Goal: Transaction & Acquisition: Purchase product/service

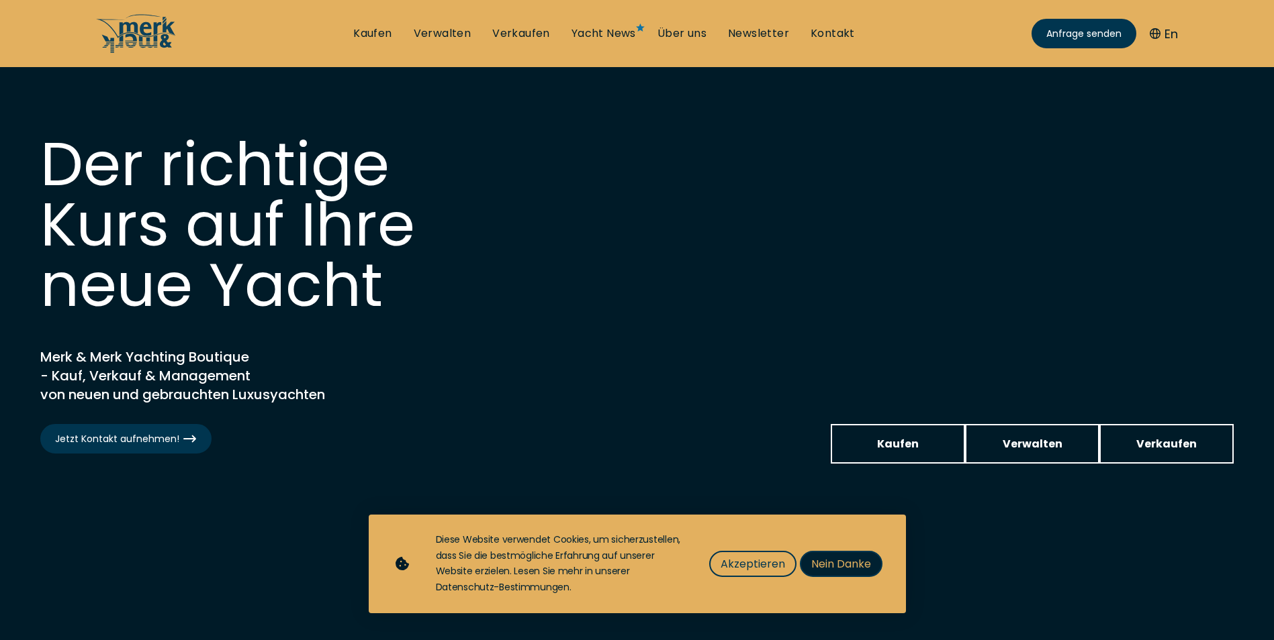
click at [828, 563] on span "Nein Danke" at bounding box center [841, 564] width 60 height 17
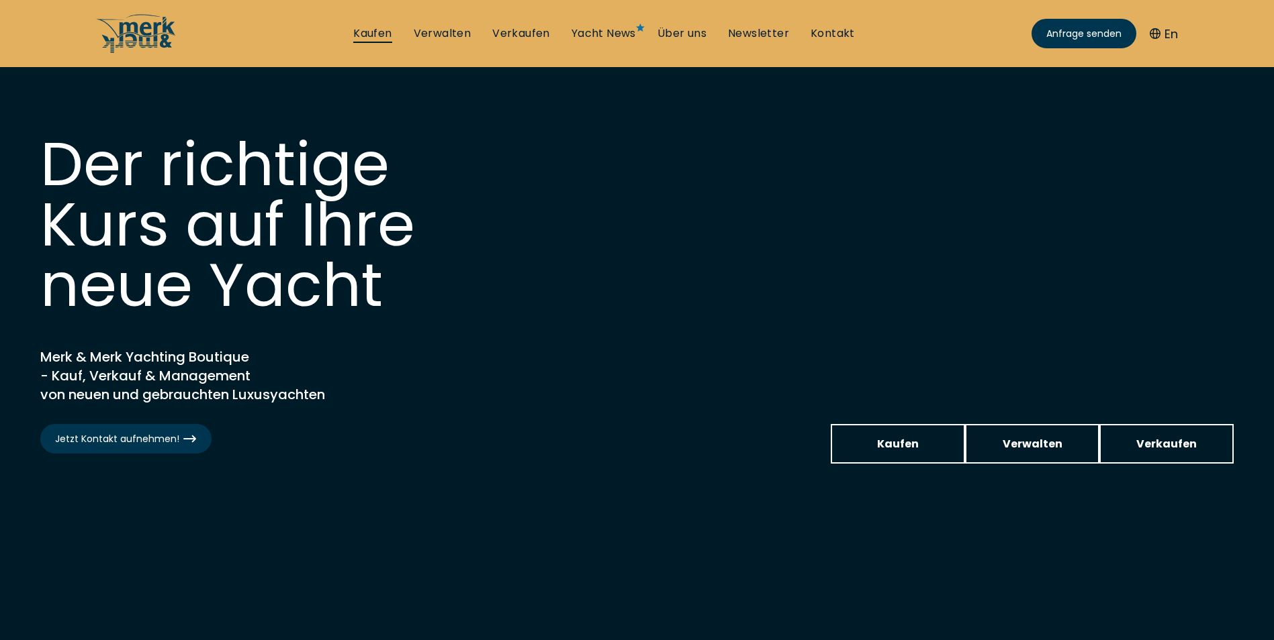
click at [379, 34] on link "Kaufen" at bounding box center [372, 33] width 38 height 15
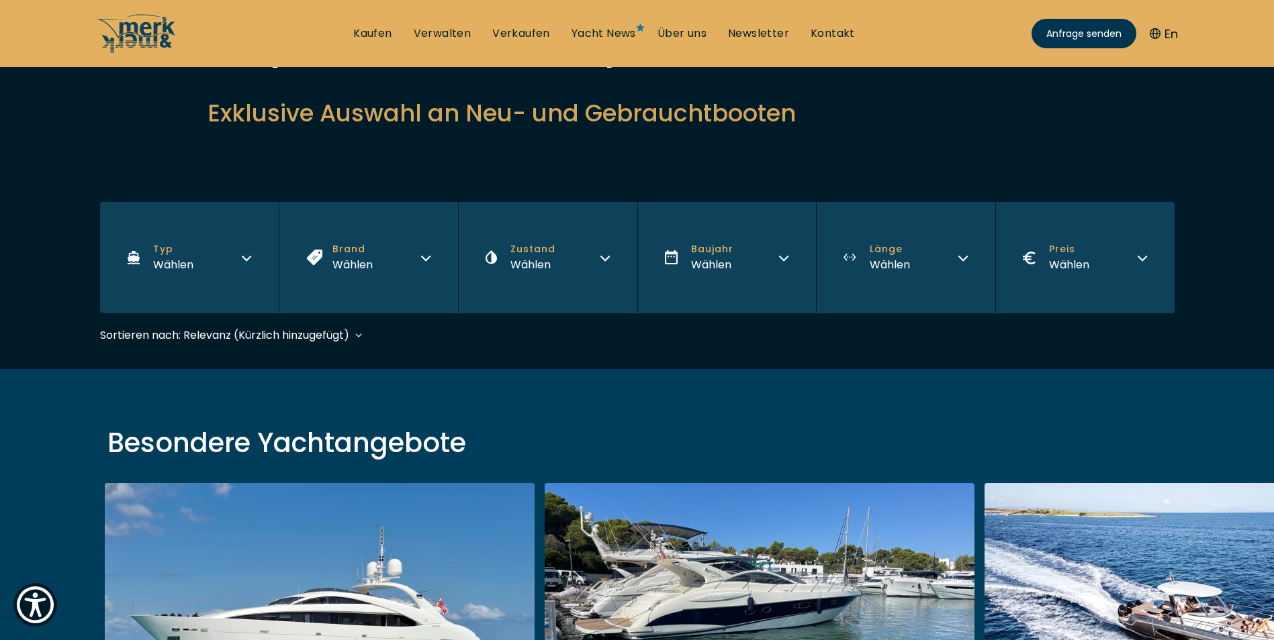
scroll to position [134, 0]
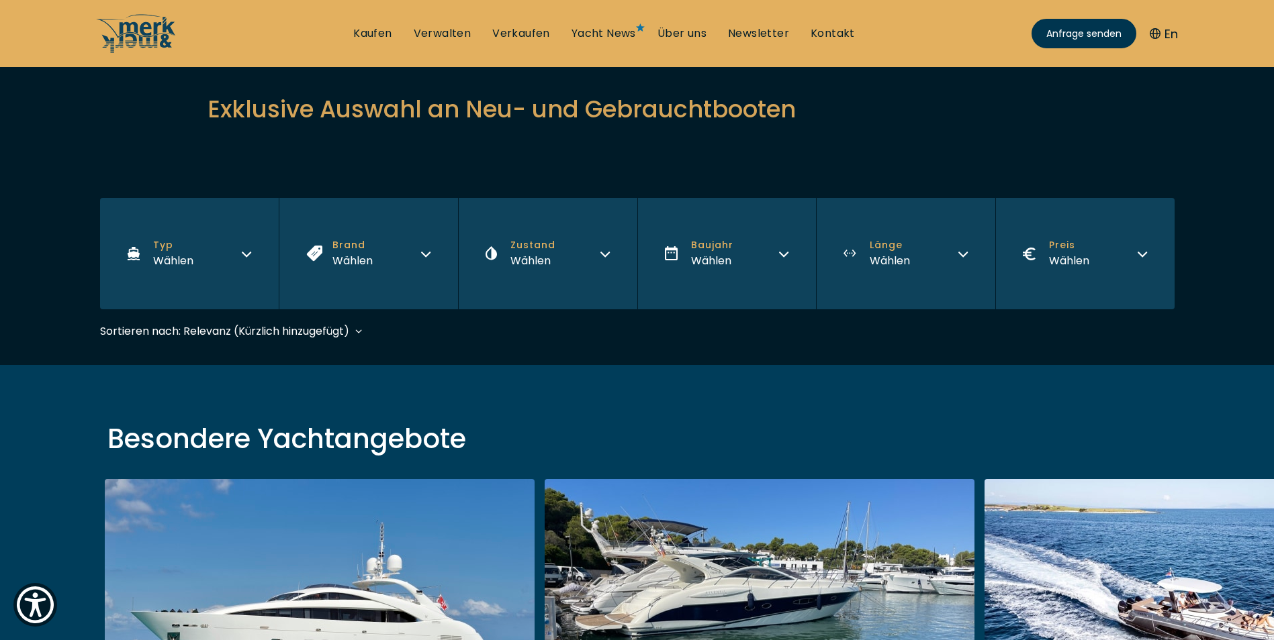
click at [604, 256] on icon "button" at bounding box center [605, 254] width 8 height 4
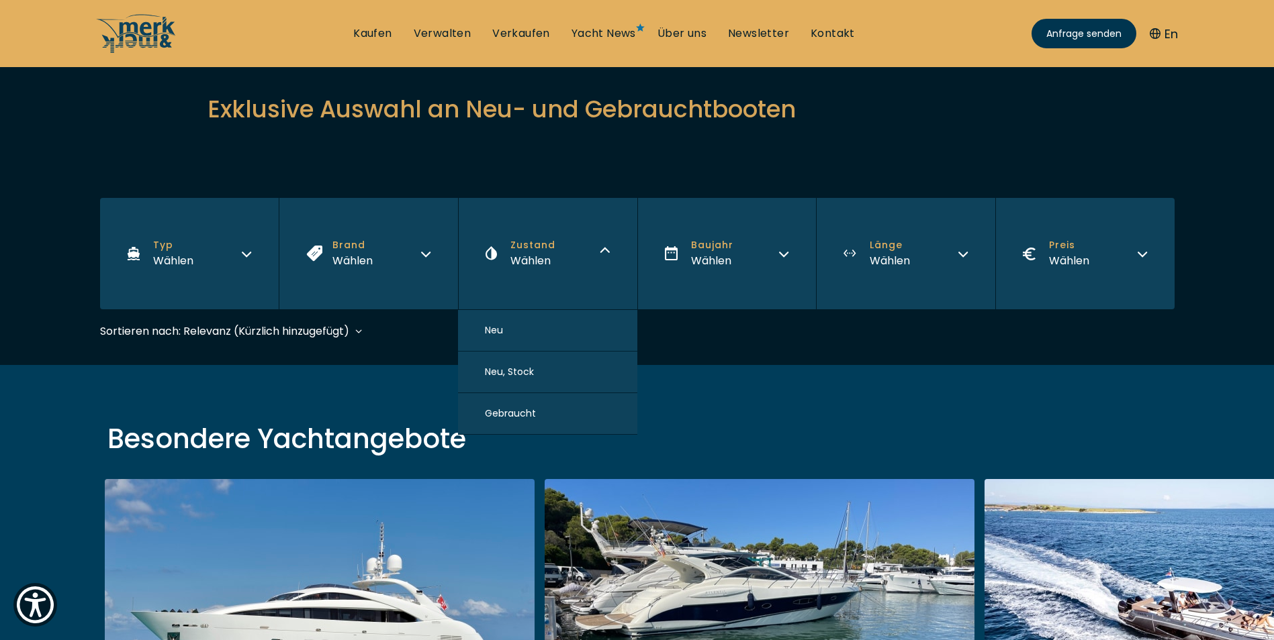
click at [531, 416] on span "Gebraucht" at bounding box center [510, 414] width 51 height 14
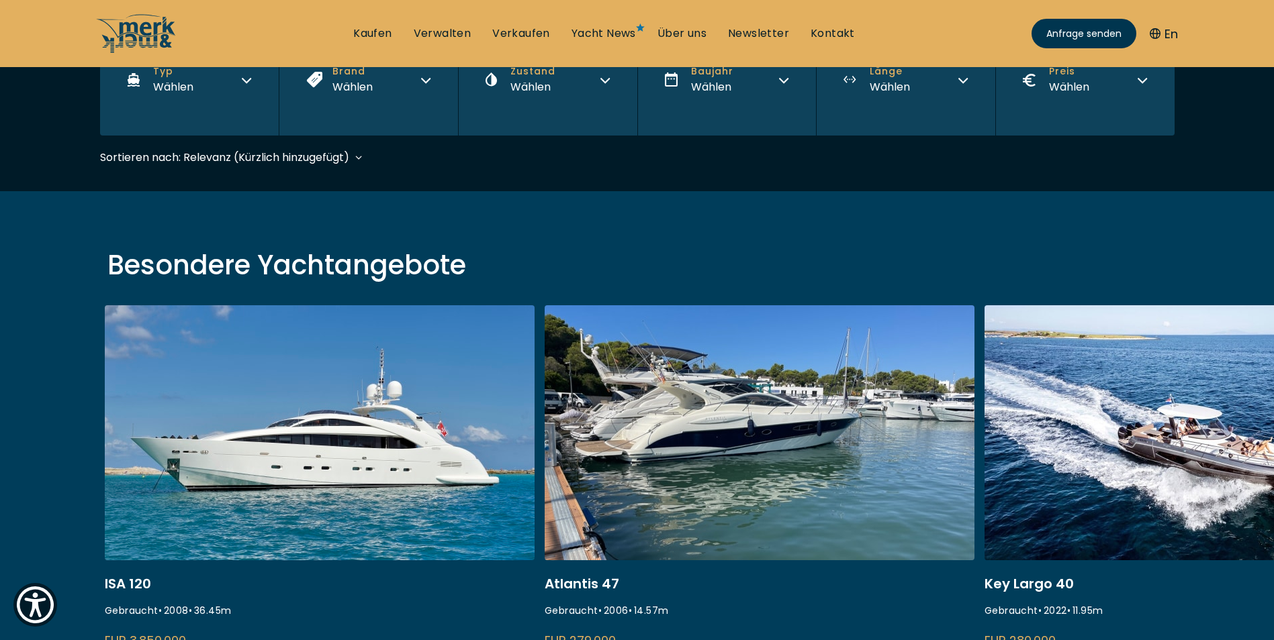
scroll to position [332, 0]
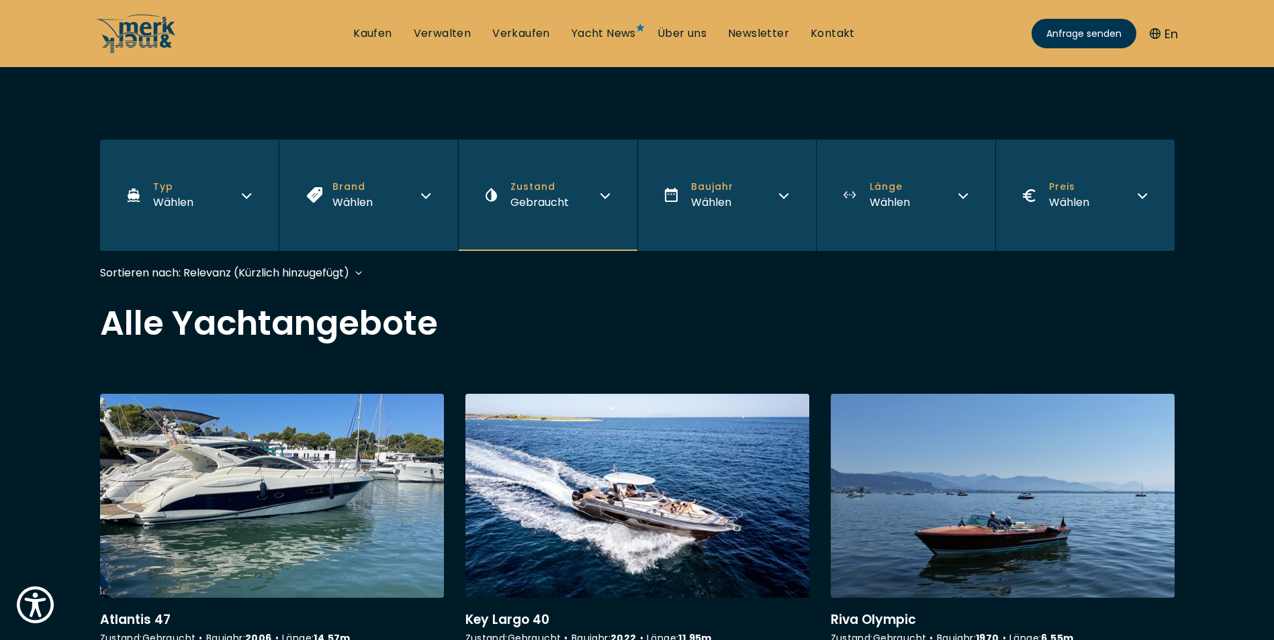
scroll to position [201, 0]
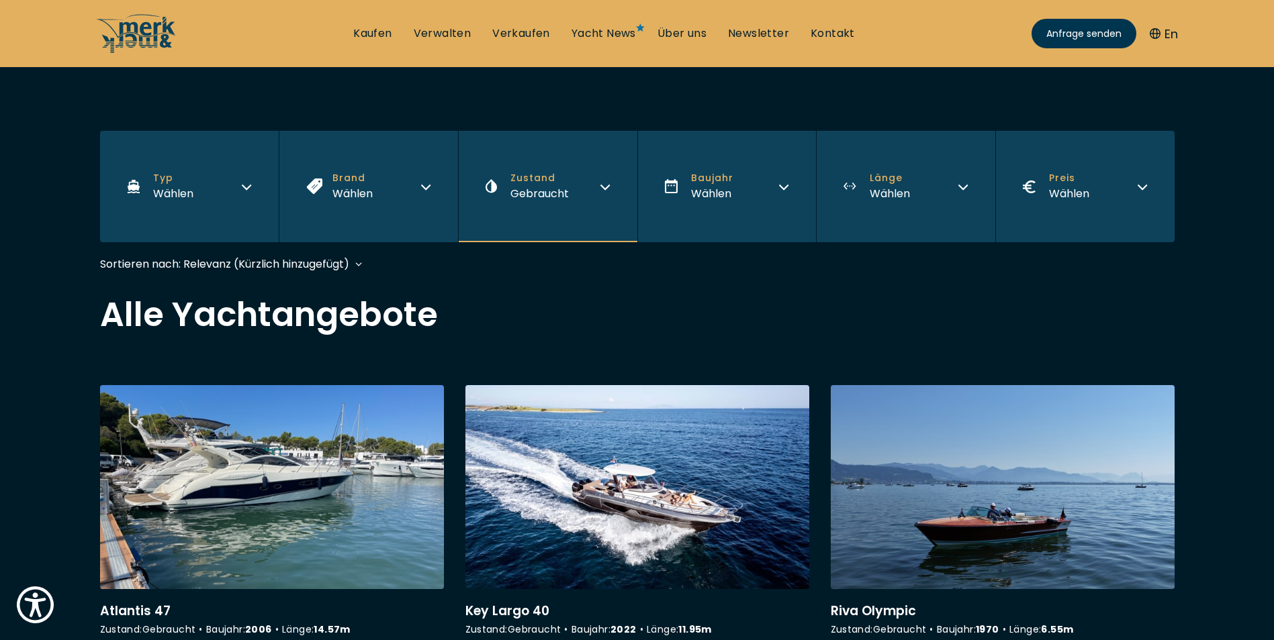
click at [354, 265] on div "Sortieren nach: Relevanz (Kürzlich hinzugefügt) Relevanz (Kürzlich hinzugefügt)…" at bounding box center [231, 264] width 263 height 17
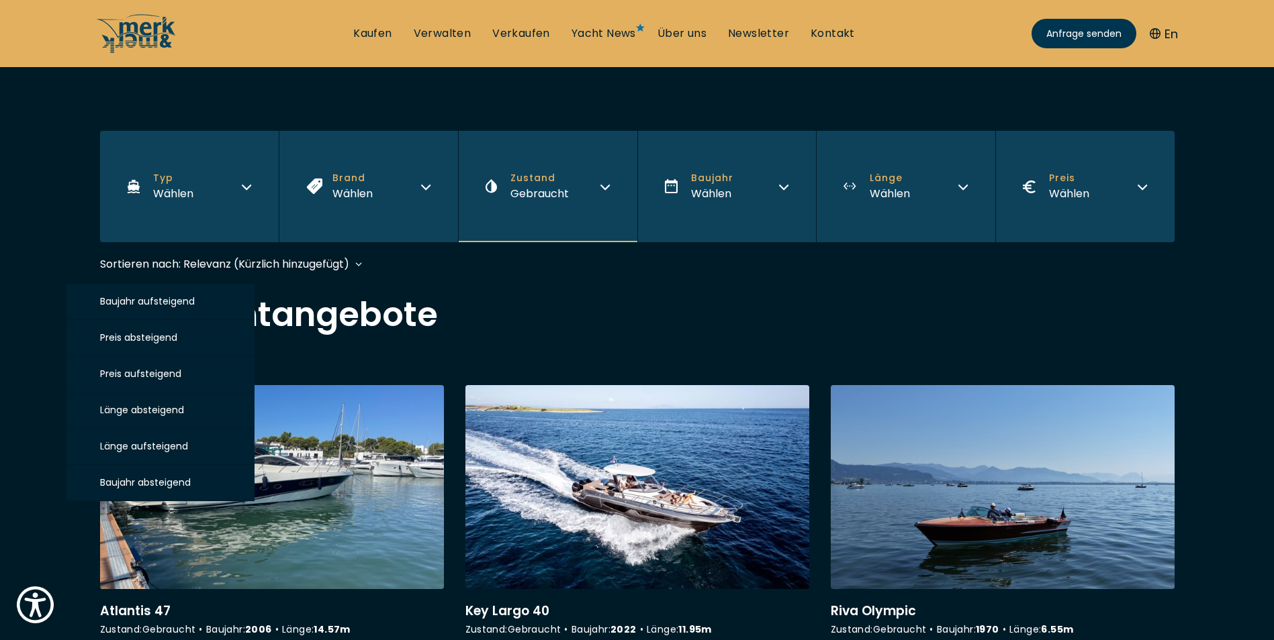
click at [163, 409] on span "Länge absteigend" at bounding box center [142, 409] width 84 height 13
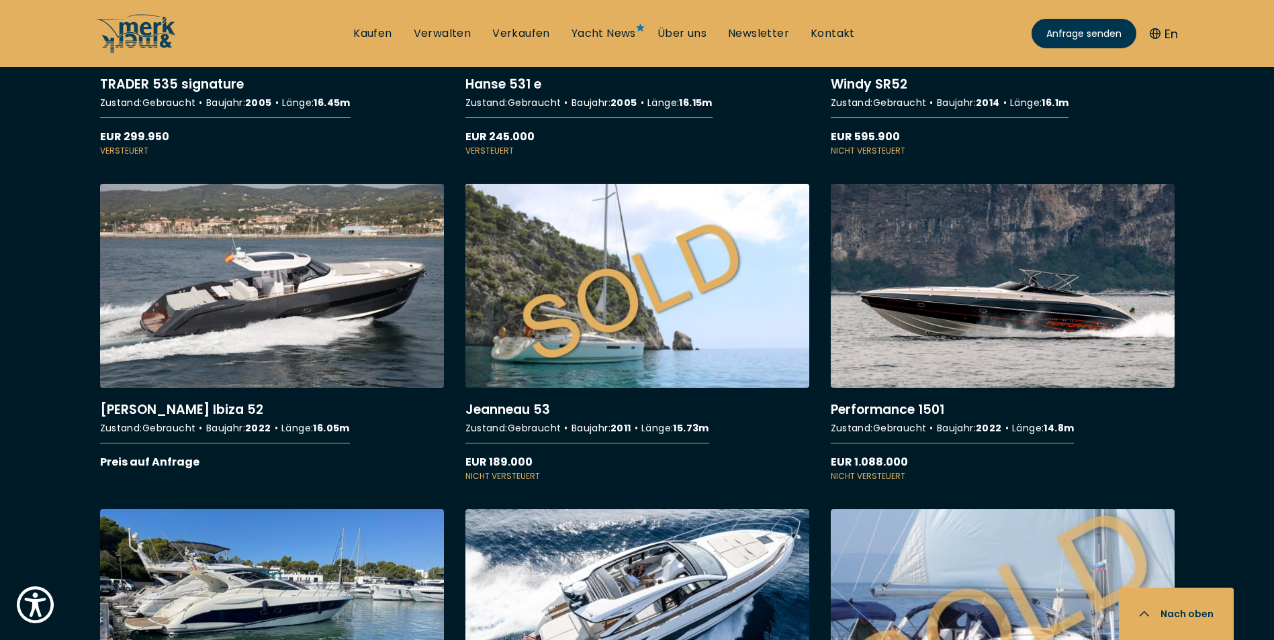
scroll to position [3357, 0]
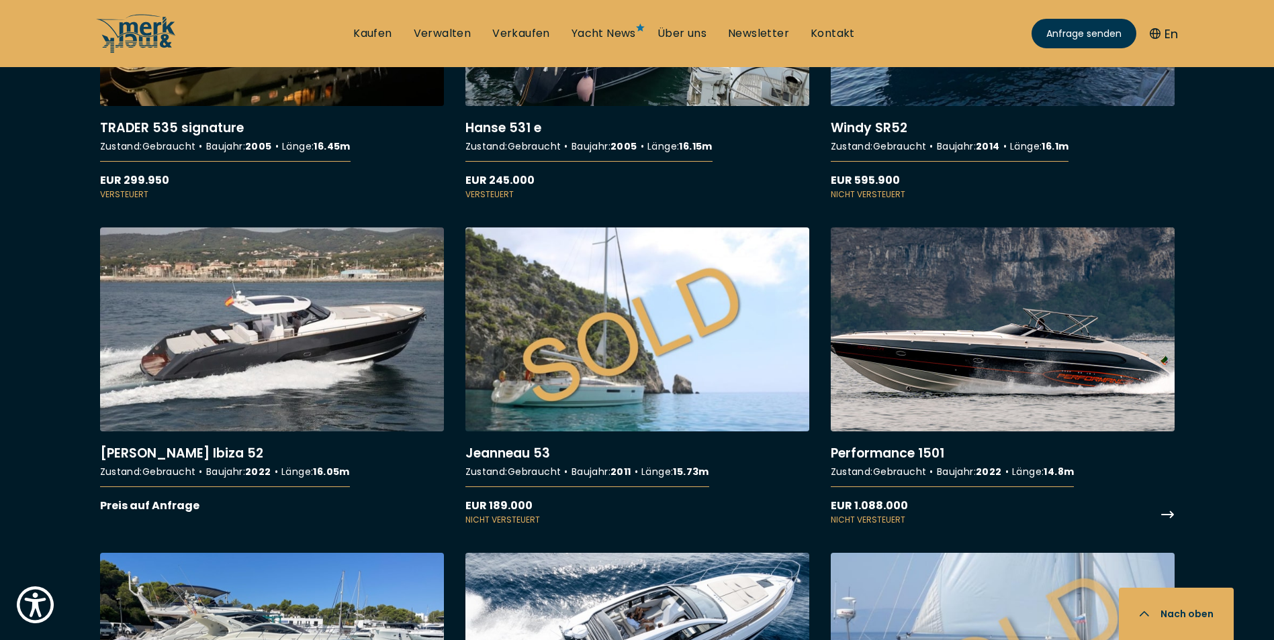
click at [929, 399] on link "More details about Performance 1501" at bounding box center [1002, 377] width 344 height 299
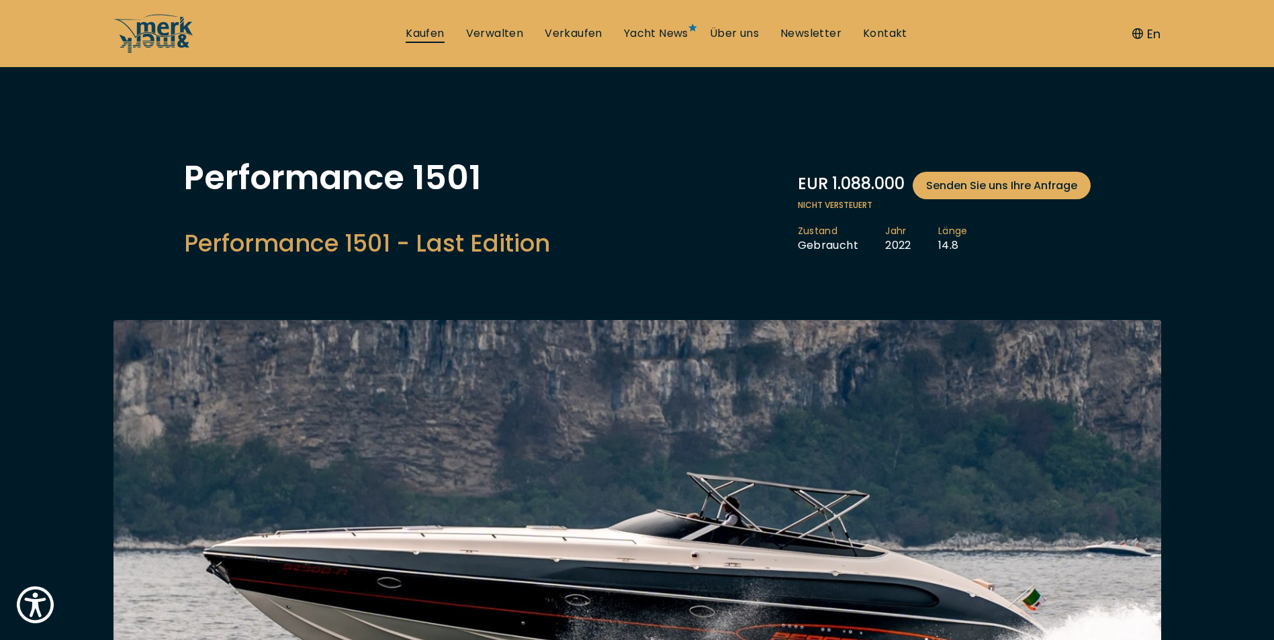
click at [422, 32] on link "Kaufen" at bounding box center [425, 33] width 38 height 15
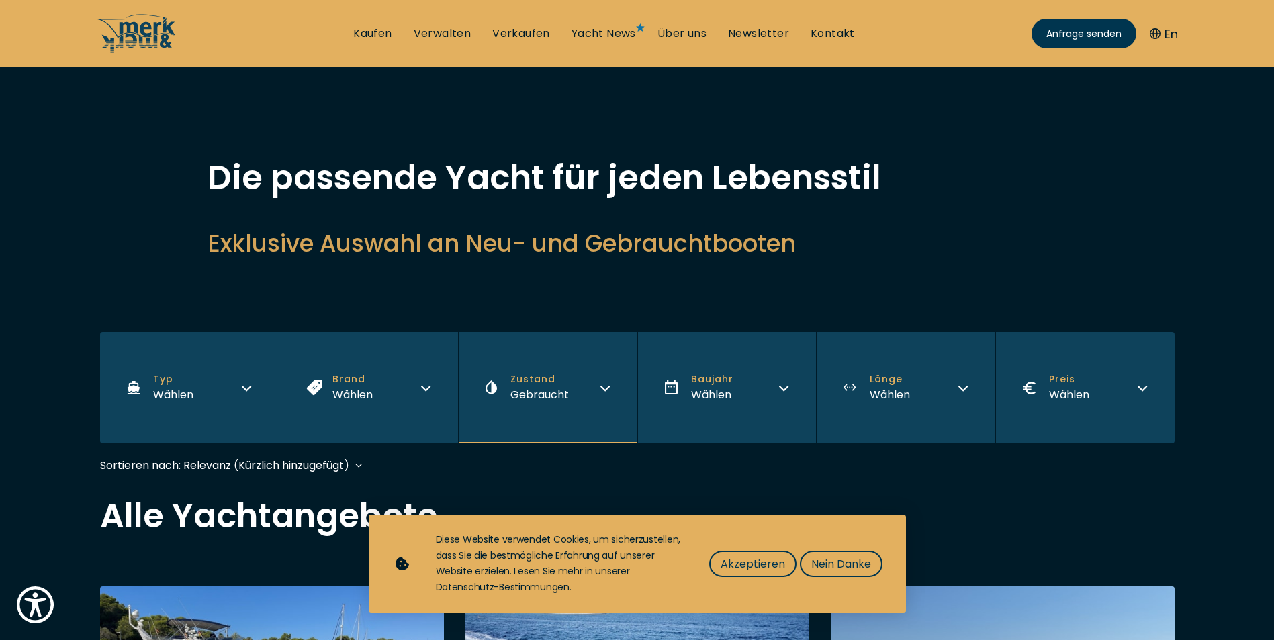
click at [246, 387] on icon "button" at bounding box center [246, 386] width 11 height 11
click at [425, 387] on icon "button" at bounding box center [425, 386] width 11 height 11
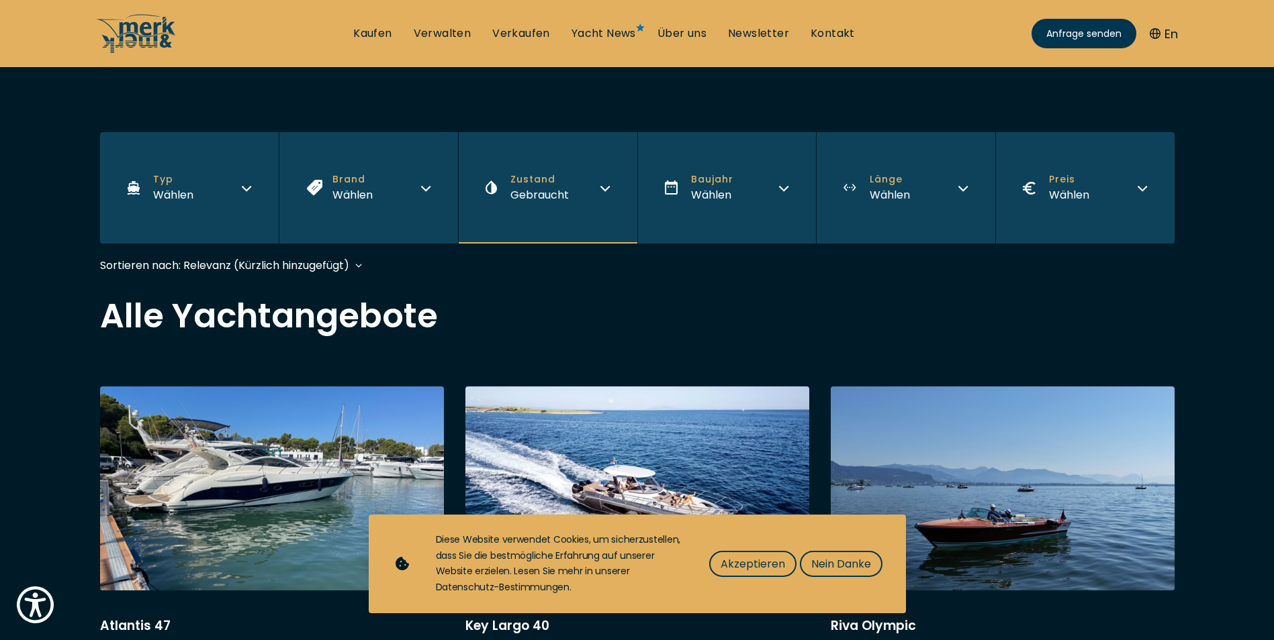
scroll to position [201, 0]
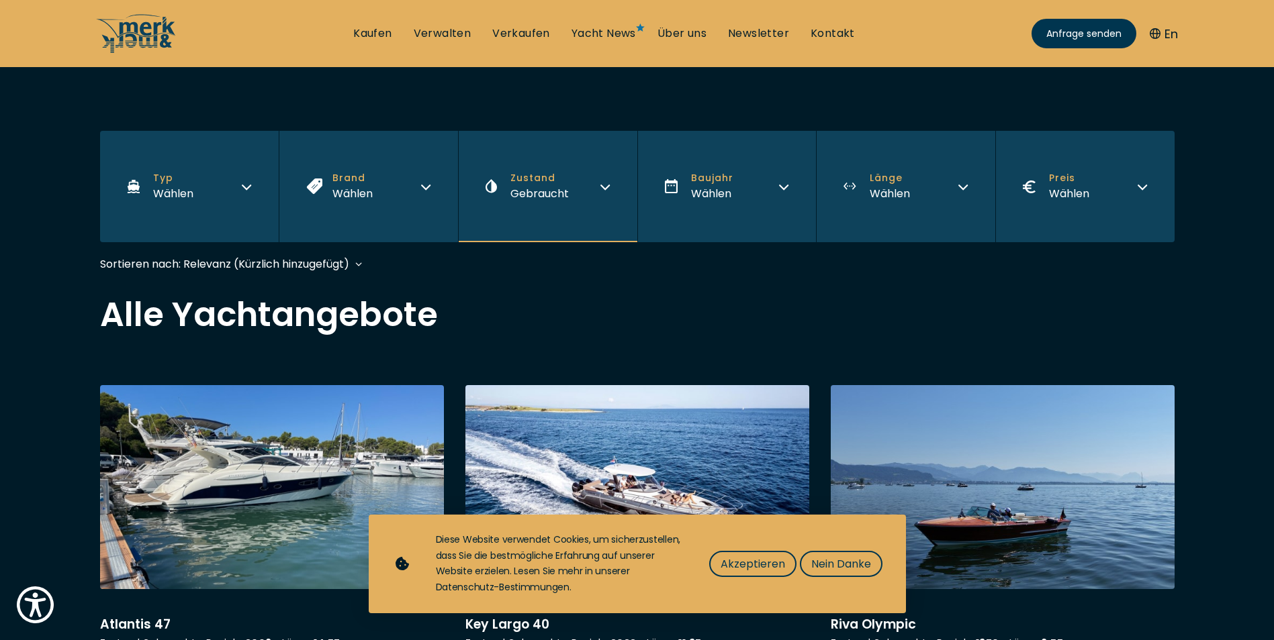
click at [252, 193] on button "Typ Wählen" at bounding box center [189, 186] width 179 height 111
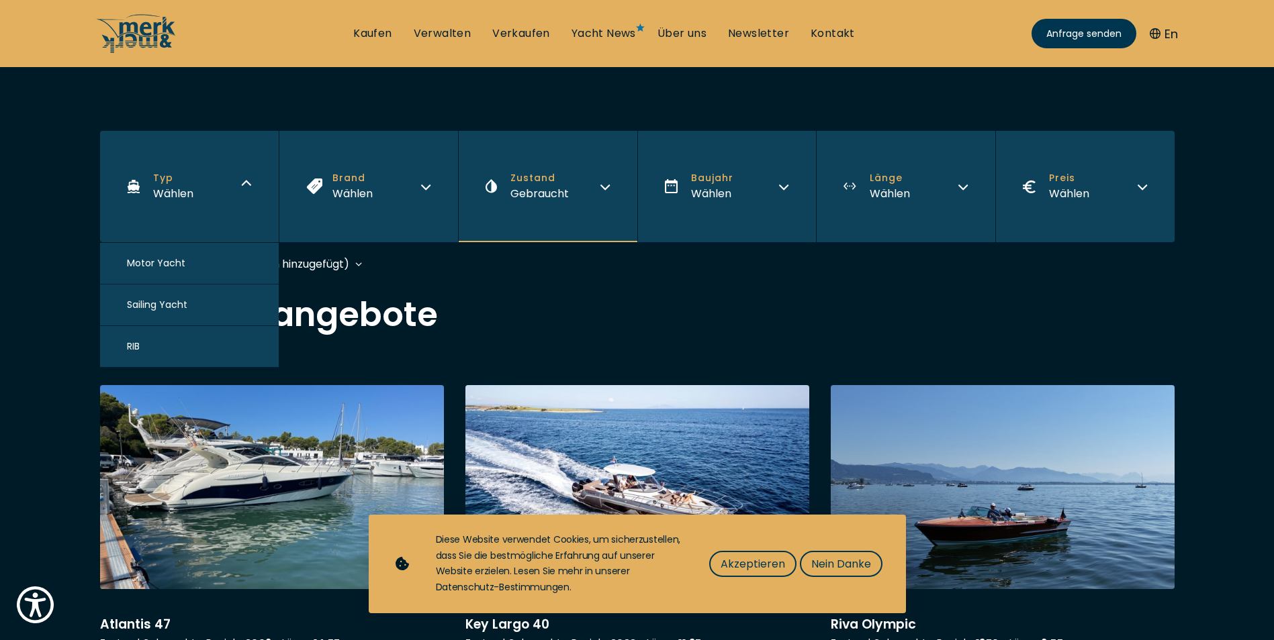
click at [426, 188] on icon "button" at bounding box center [425, 185] width 11 height 11
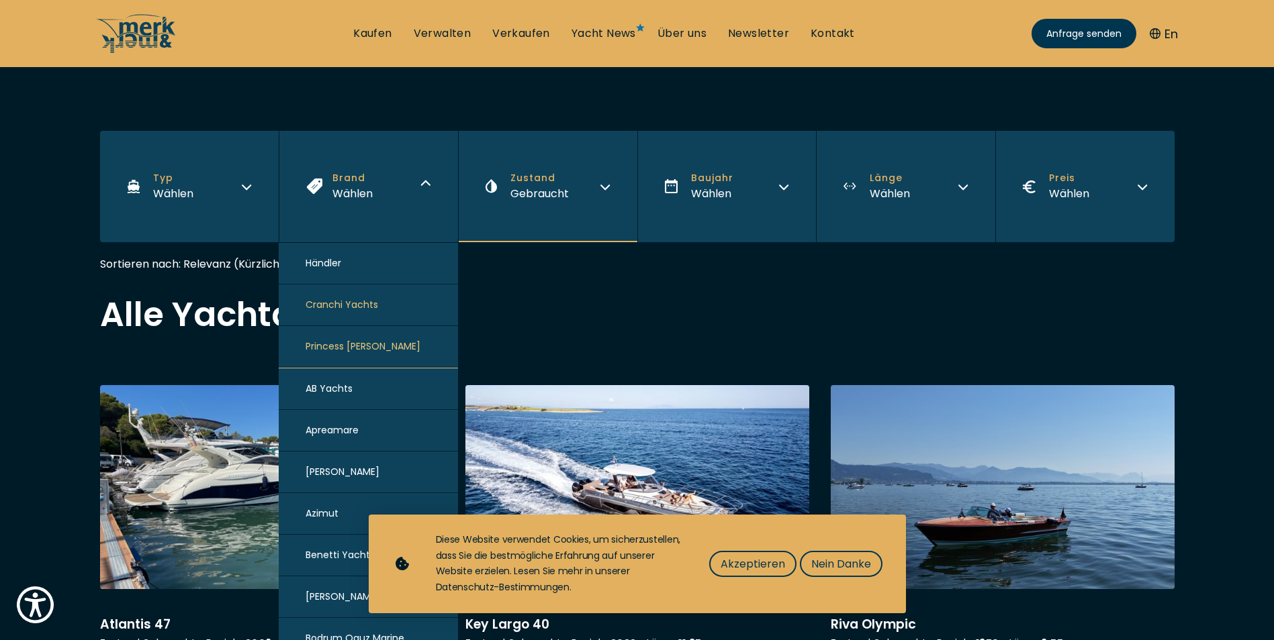
click at [426, 188] on icon "button" at bounding box center [425, 185] width 11 height 11
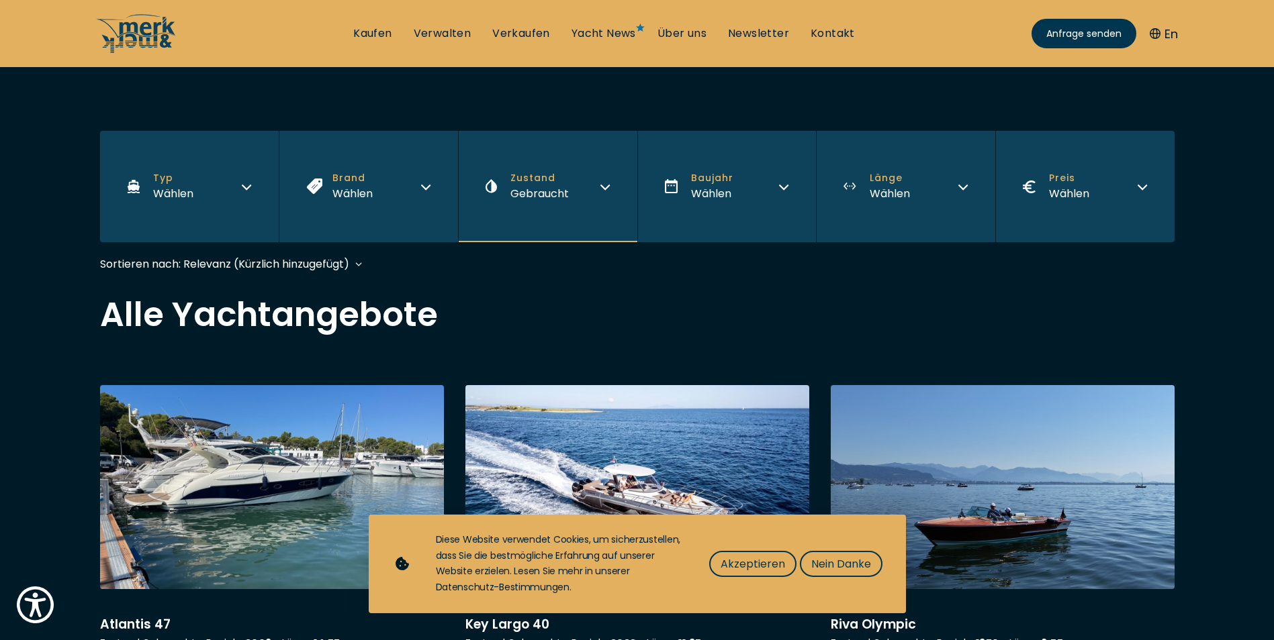
click at [246, 186] on icon "button" at bounding box center [246, 185] width 11 height 11
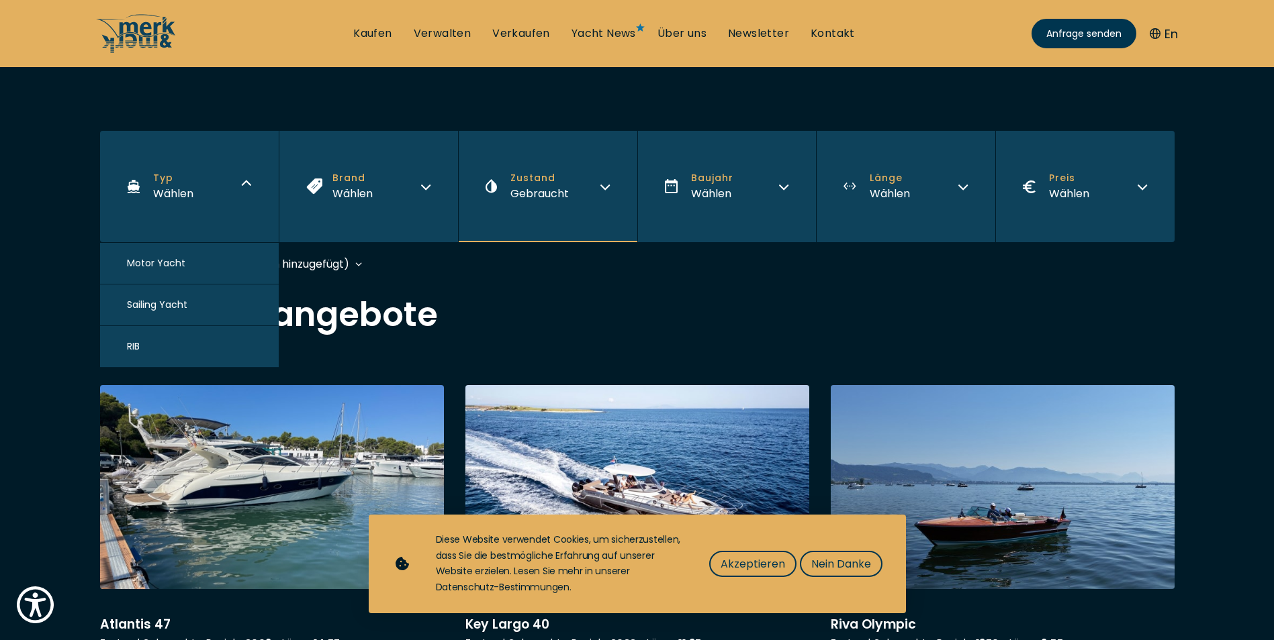
drag, startPoint x: 158, startPoint y: 267, endPoint x: 165, endPoint y: 260, distance: 10.4
click at [158, 267] on span "Motor Yacht" at bounding box center [156, 263] width 58 height 14
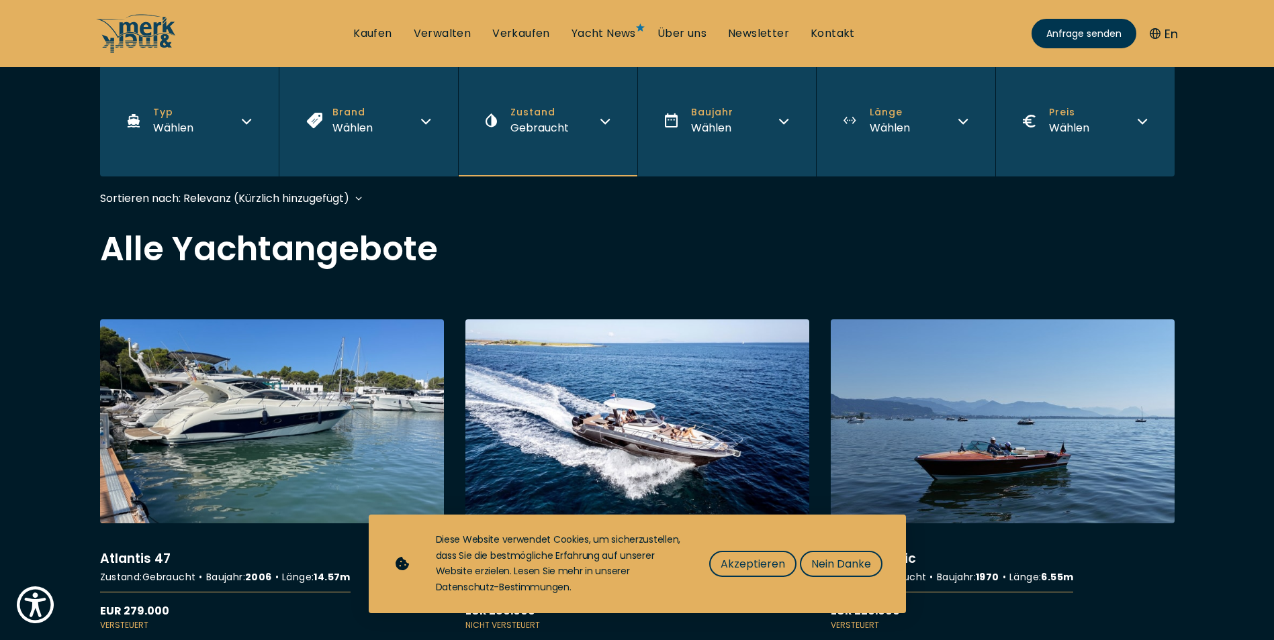
scroll to position [332, 0]
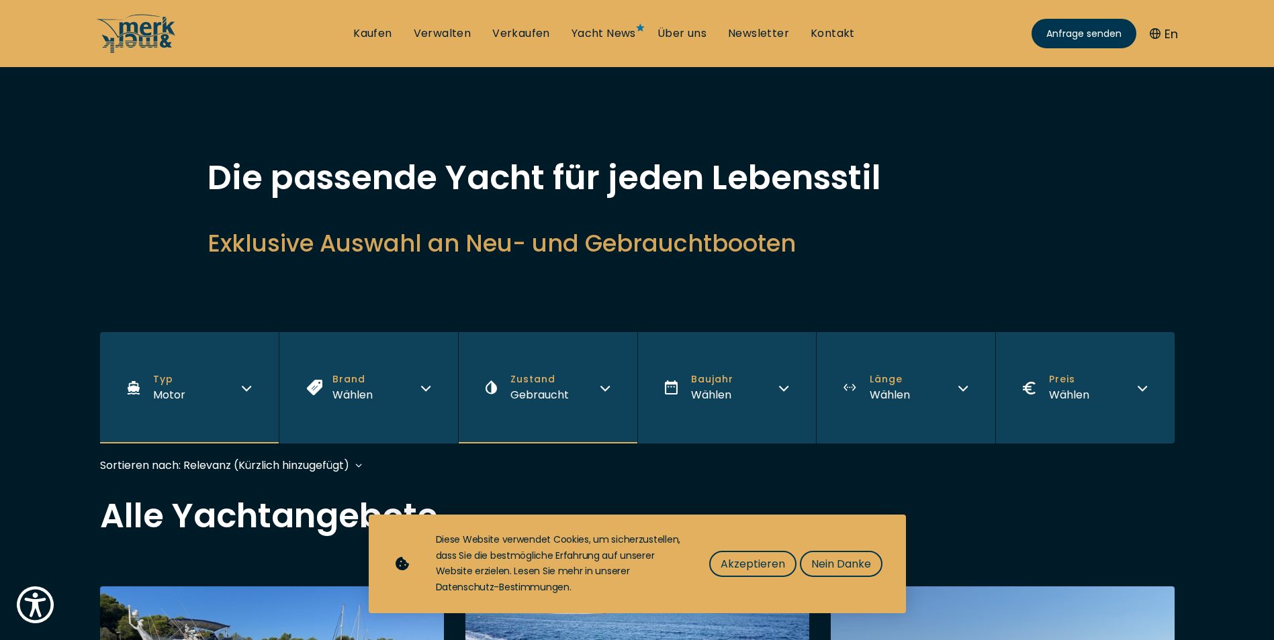
click at [430, 385] on icon "button" at bounding box center [425, 386] width 11 height 11
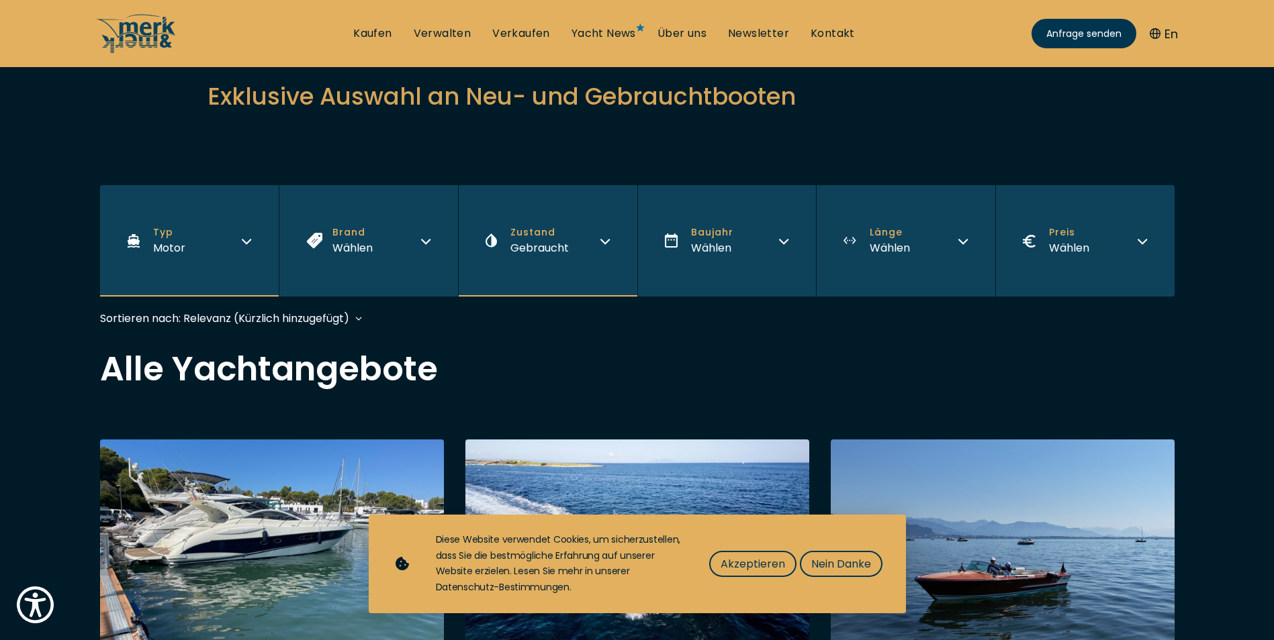
scroll to position [201, 0]
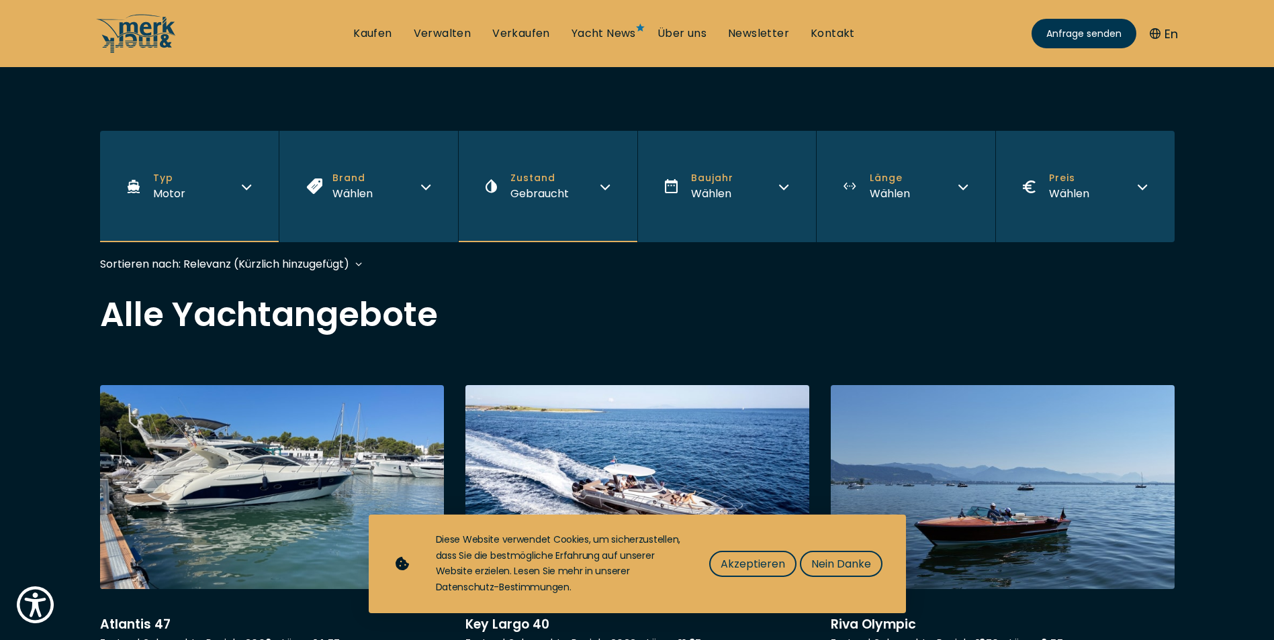
click at [601, 188] on icon "button" at bounding box center [605, 185] width 11 height 11
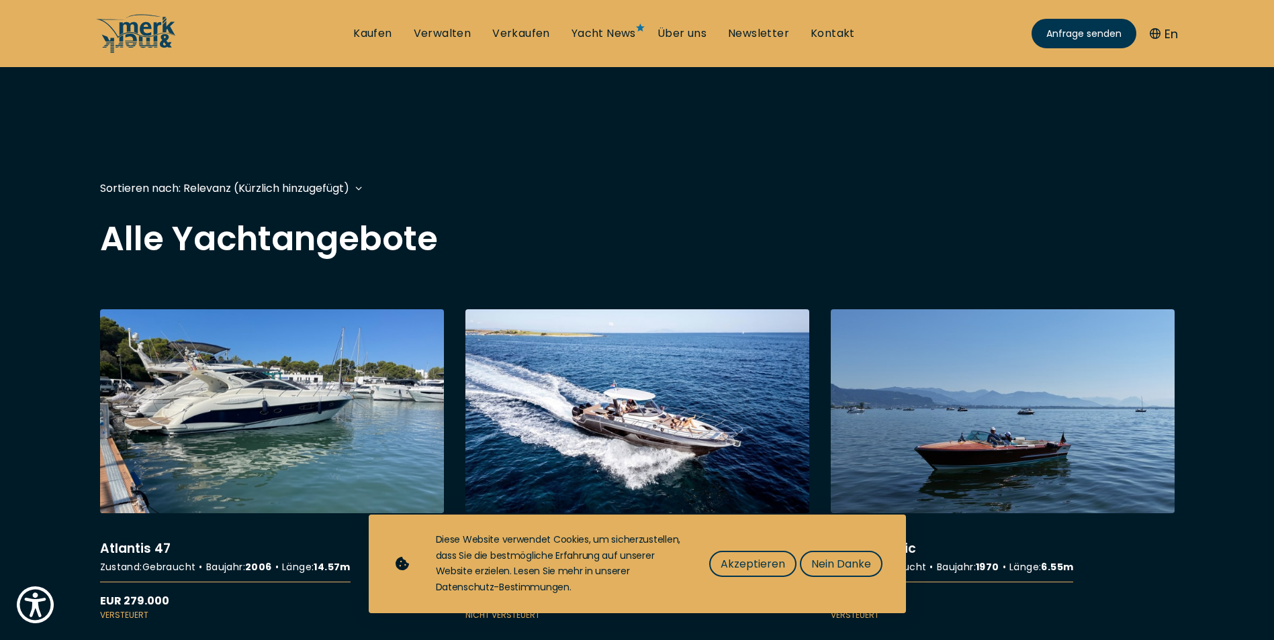
scroll to position [470, 0]
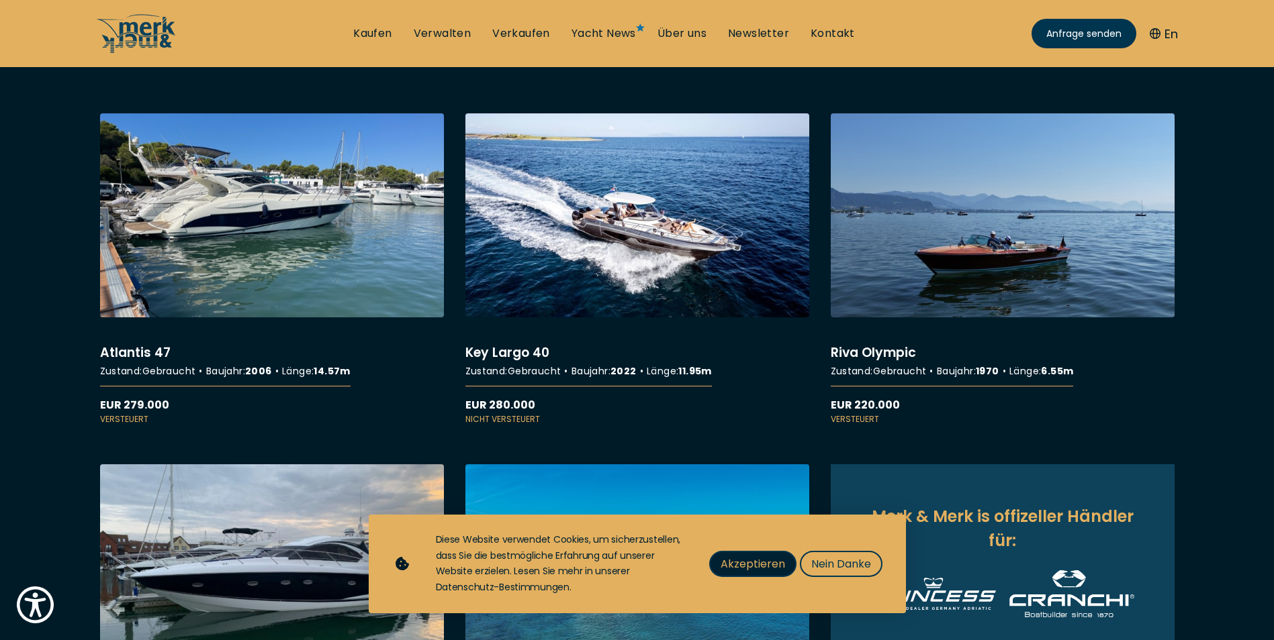
click at [753, 575] on button "Akzeptieren" at bounding box center [752, 564] width 87 height 26
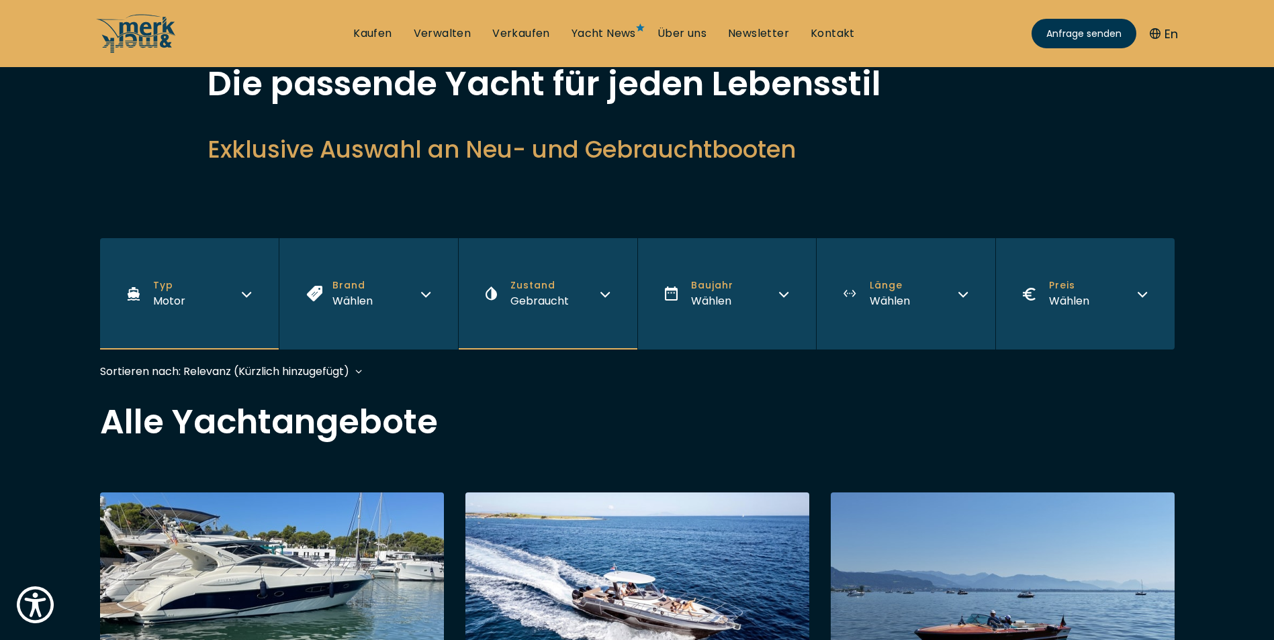
scroll to position [0, 0]
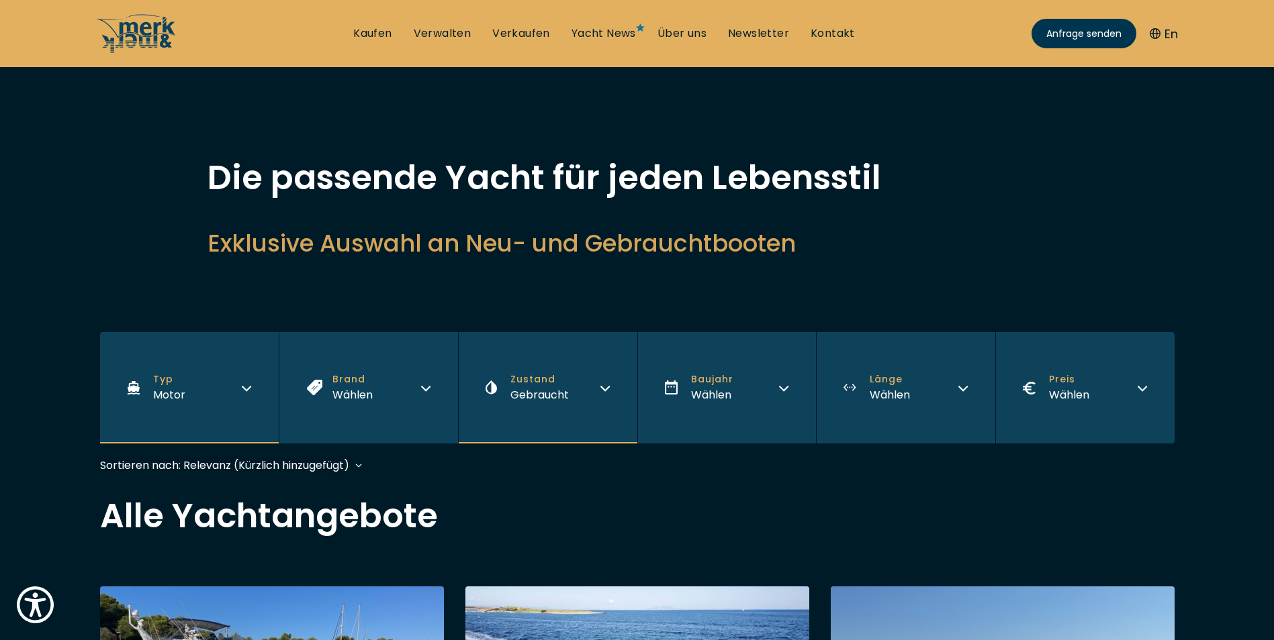
click at [344, 464] on div "Sortieren nach: Relevanz (Kürzlich hinzugefügt) Relevanz (Kürzlich hinzugefügt)…" at bounding box center [224, 465] width 249 height 17
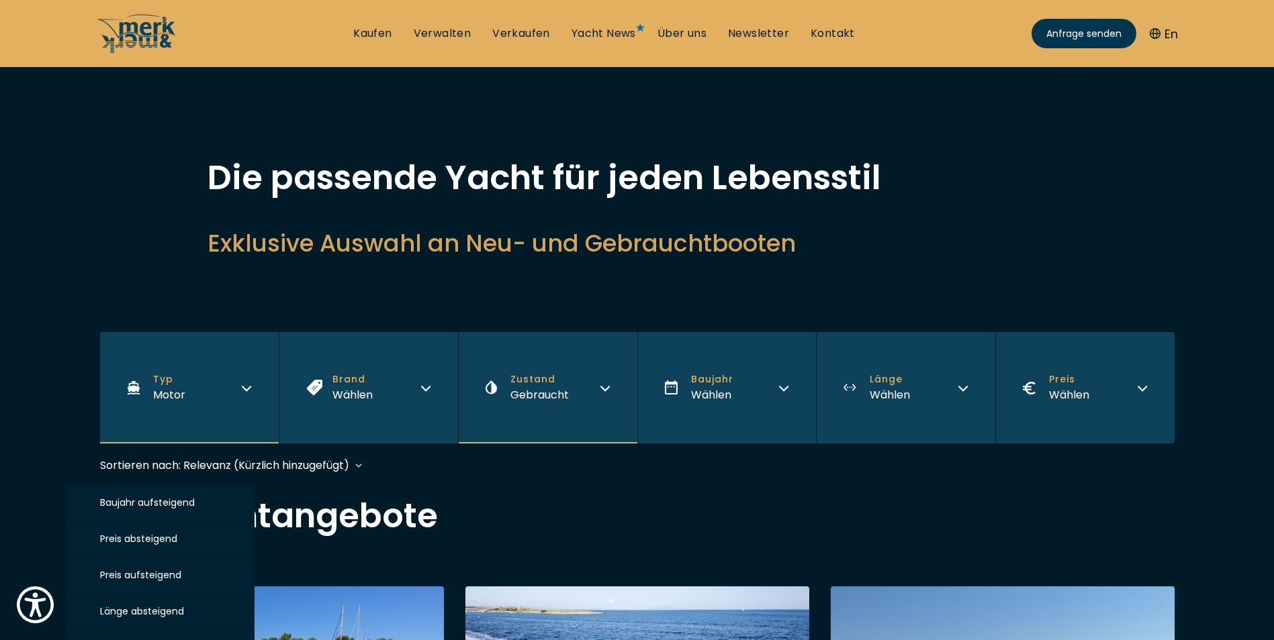
click at [159, 573] on span "Preis aufsteigend" at bounding box center [140, 575] width 81 height 13
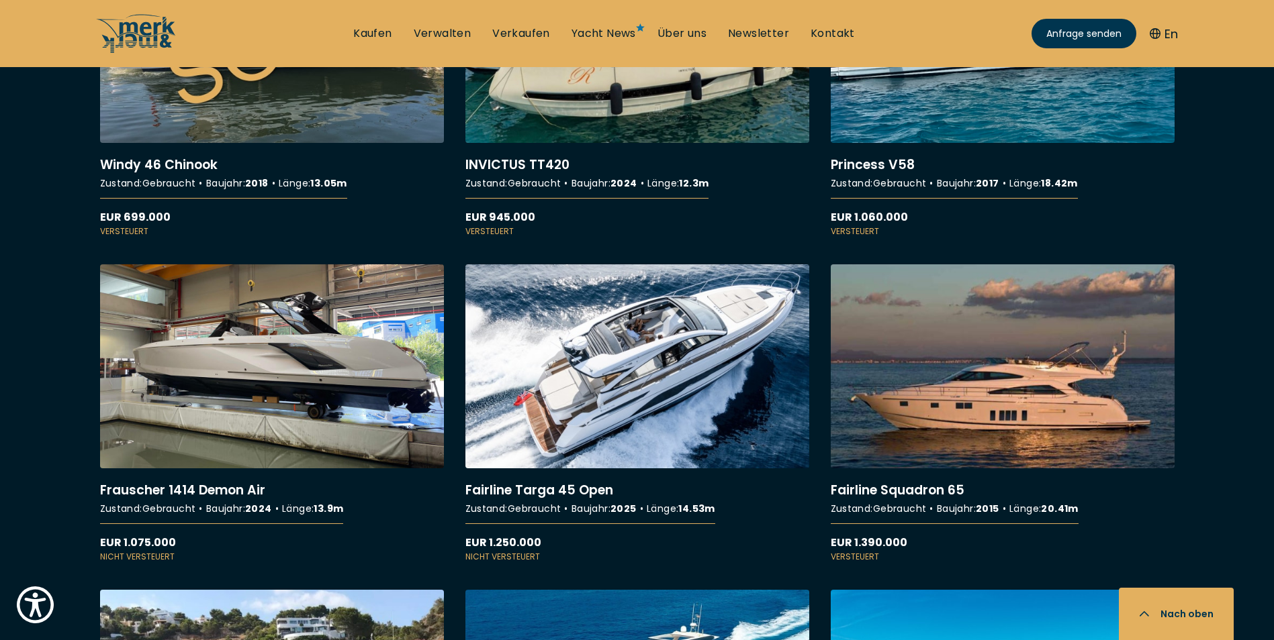
scroll to position [3021, 0]
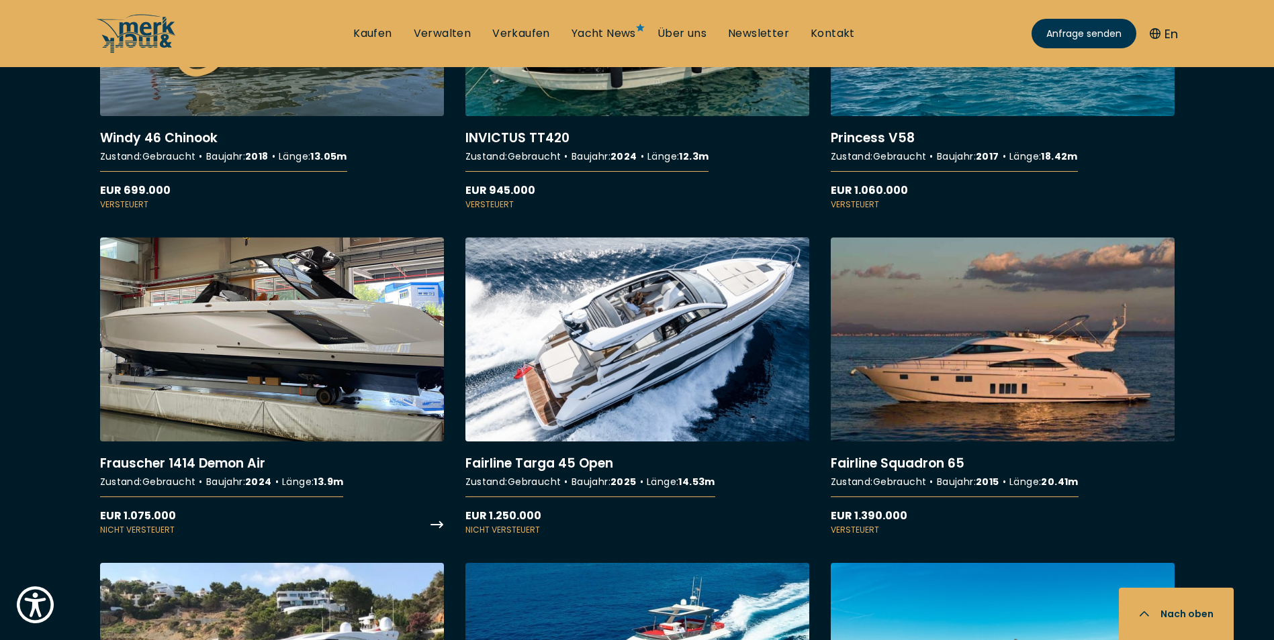
click at [285, 320] on link "More details about Frauscher 1414 Demon Air" at bounding box center [272, 387] width 344 height 299
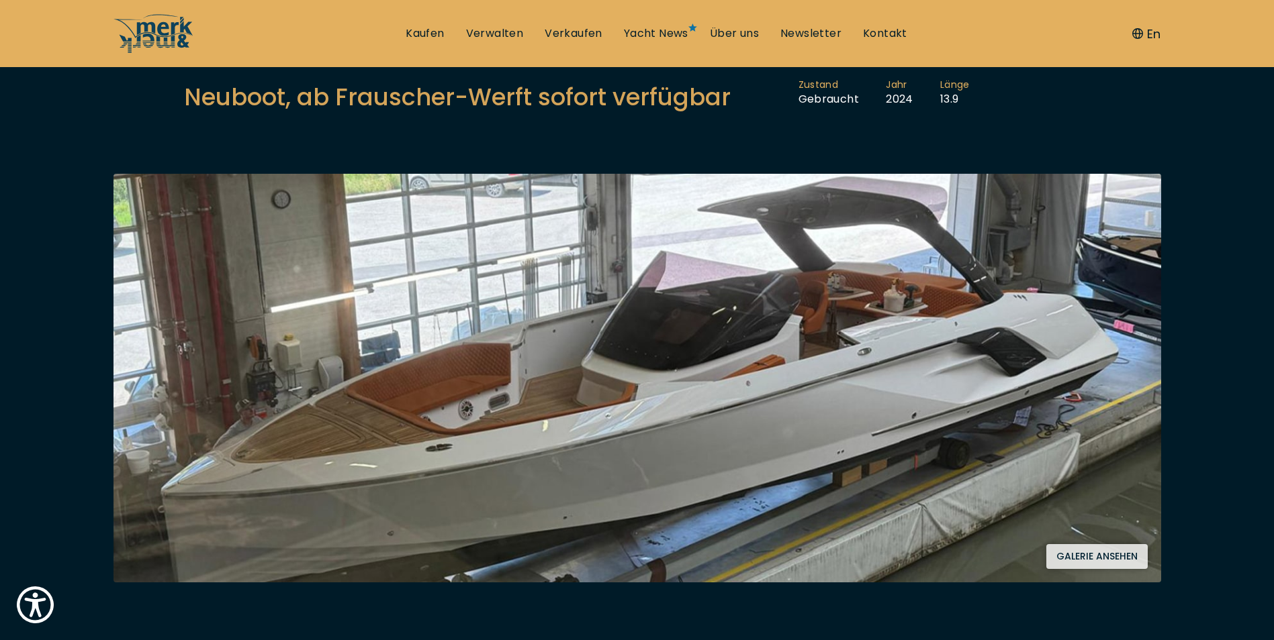
scroll to position [201, 0]
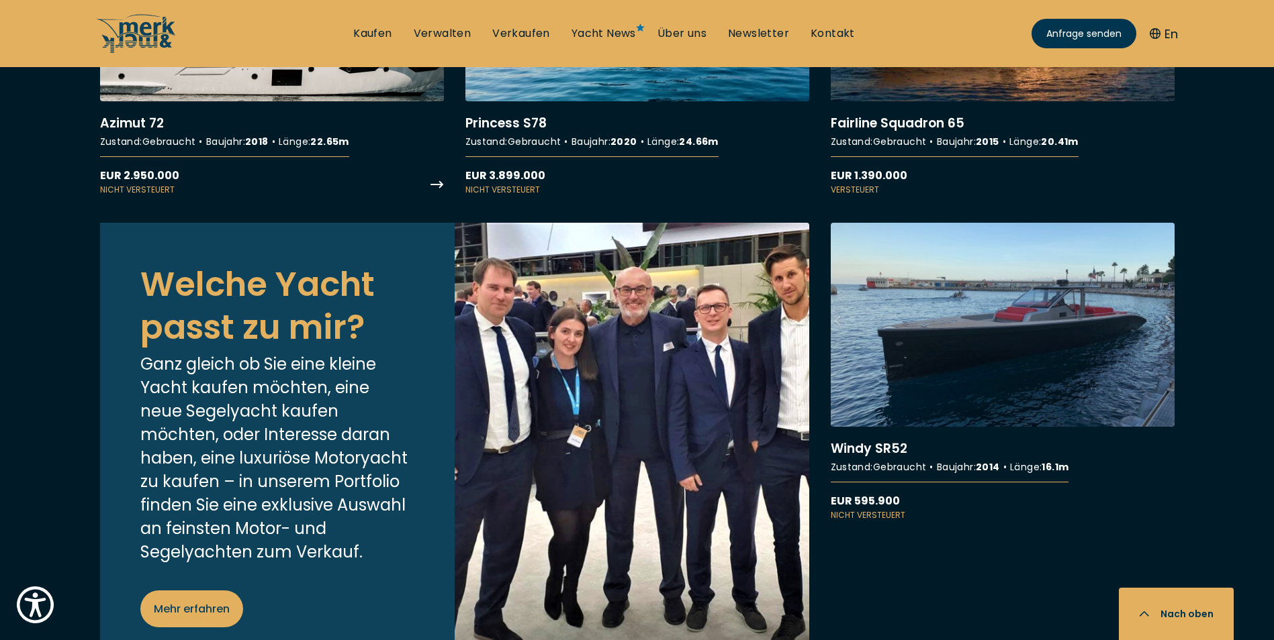
scroll to position [3693, 0]
